Goal: Transaction & Acquisition: Purchase product/service

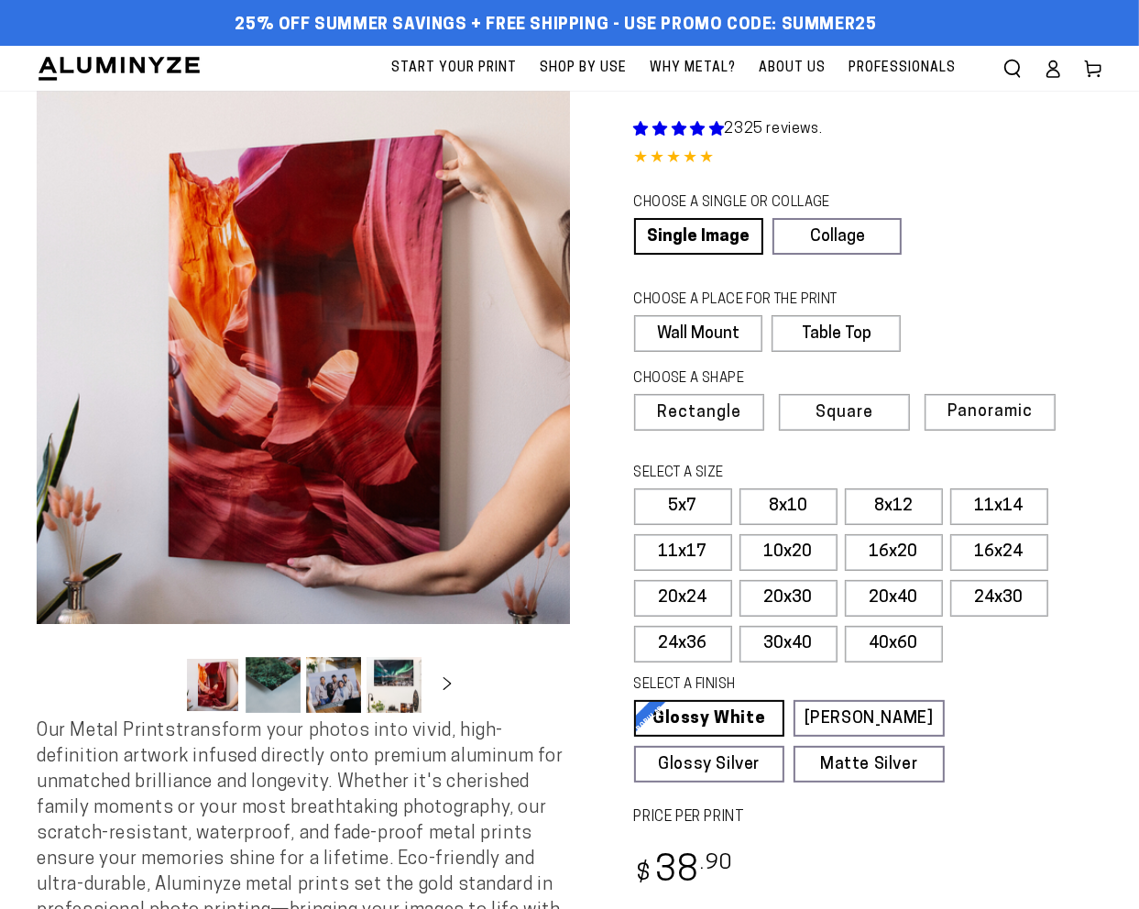
select select "**********"
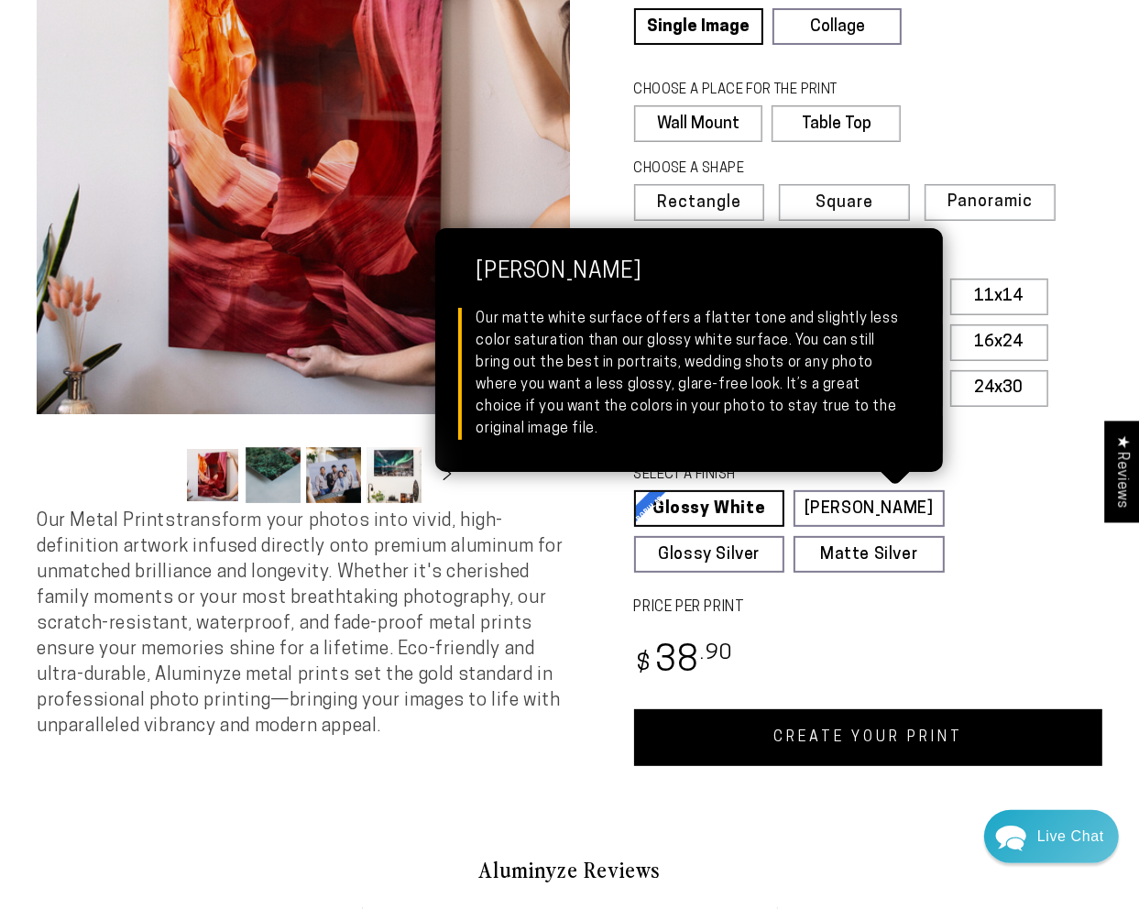
scroll to position [275, 0]
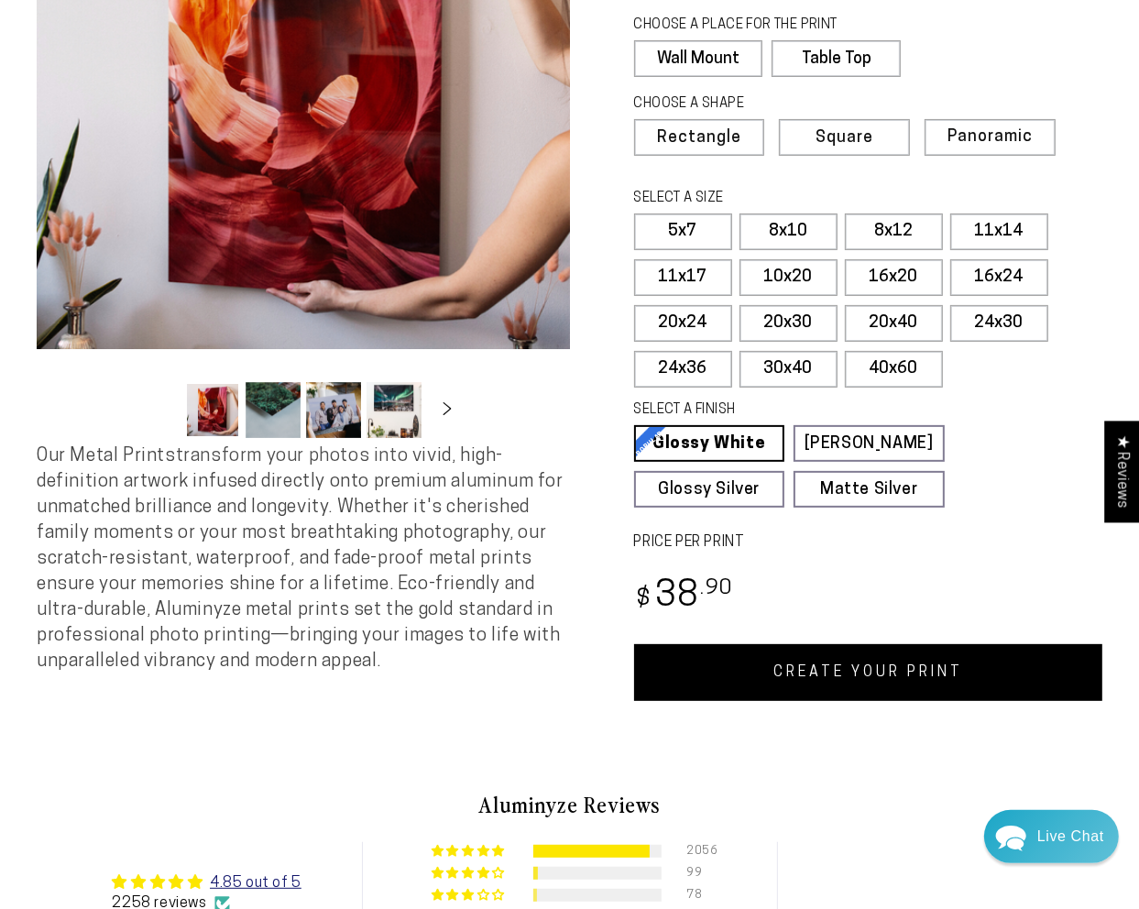
click at [805, 654] on link "CREATE YOUR PRINT" at bounding box center [868, 672] width 469 height 57
